Goal: Task Accomplishment & Management: Manage account settings

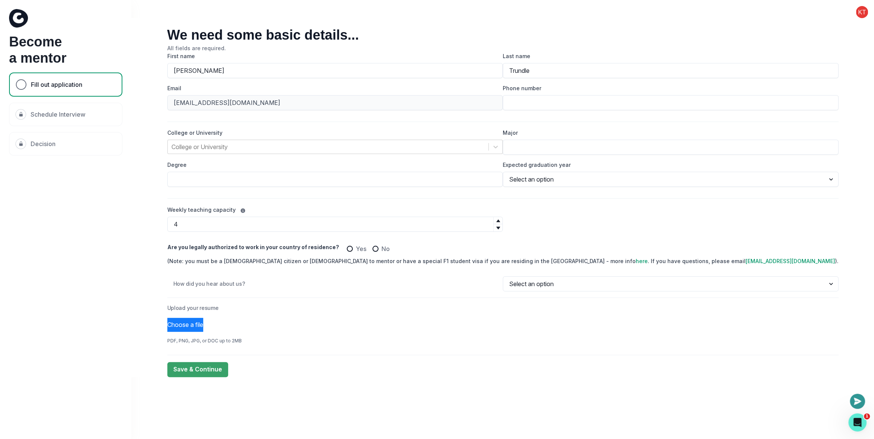
click at [222, 277] on div "We need some basic details... All fields are required. First name [PERSON_NAME]…" at bounding box center [502, 197] width 742 height 359
click at [861, 13] on button at bounding box center [861, 12] width 24 height 12
click at [831, 29] on button "Log out" at bounding box center [831, 32] width 84 height 14
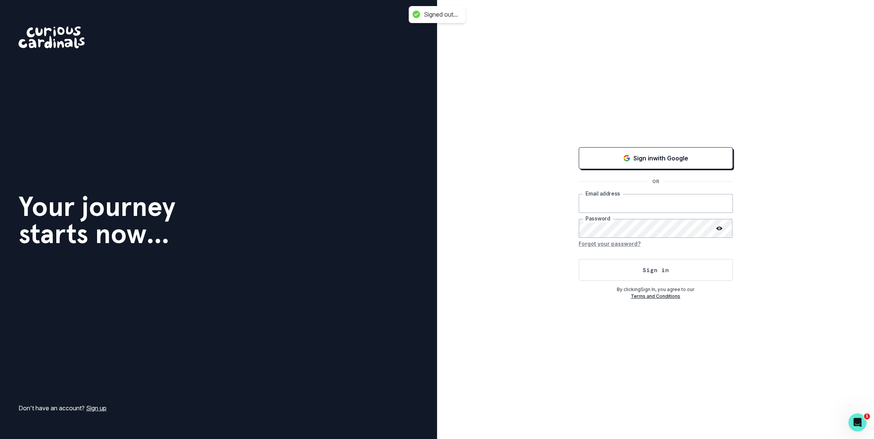
type input "[PERSON_NAME][EMAIL_ADDRESS][DOMAIN_NAME]"
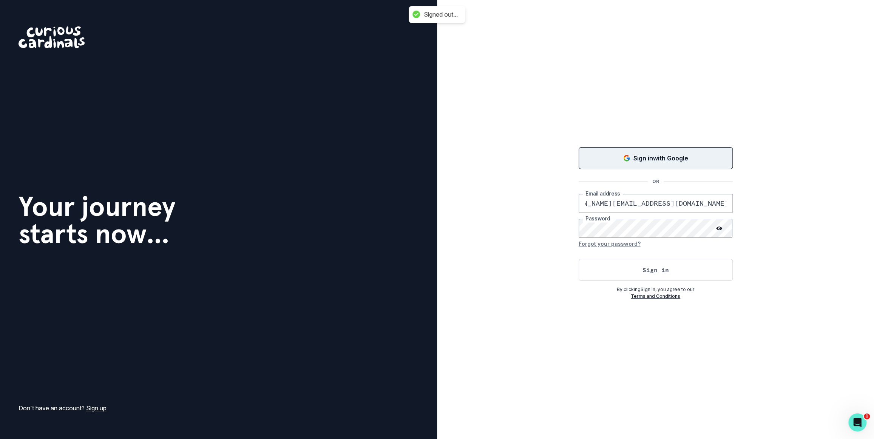
click at [622, 161] on div "Sign in with Google" at bounding box center [655, 158] width 135 height 9
